Goal: Navigation & Orientation: Find specific page/section

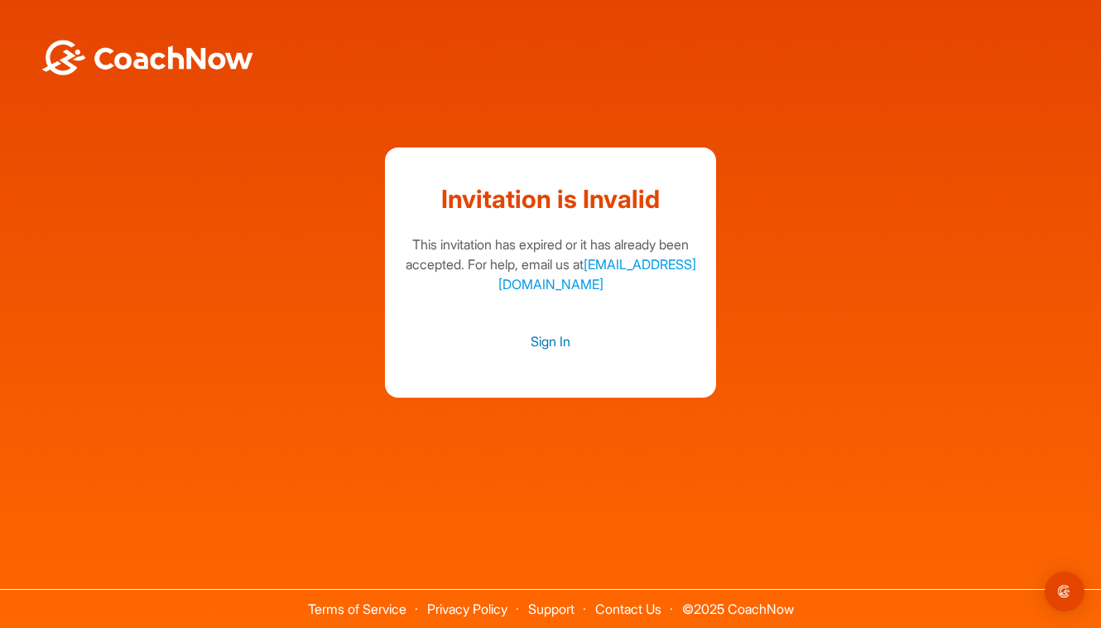
click at [539, 340] on link "Sign In" at bounding box center [551, 341] width 298 height 22
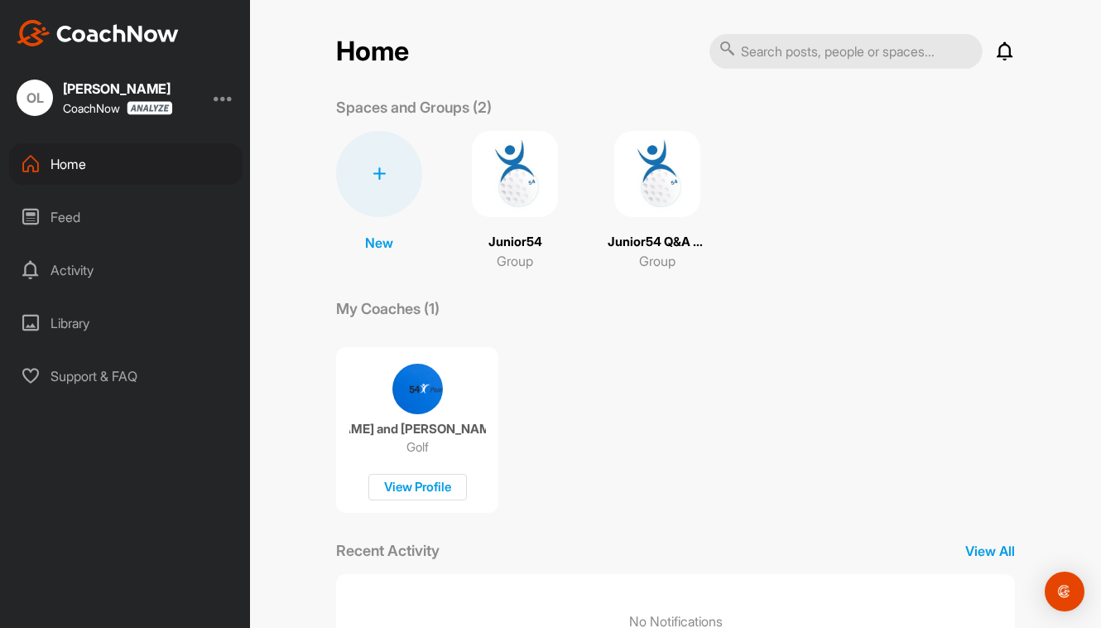
click at [507, 176] on img at bounding box center [515, 174] width 86 height 86
